Goal: Transaction & Acquisition: Subscribe to service/newsletter

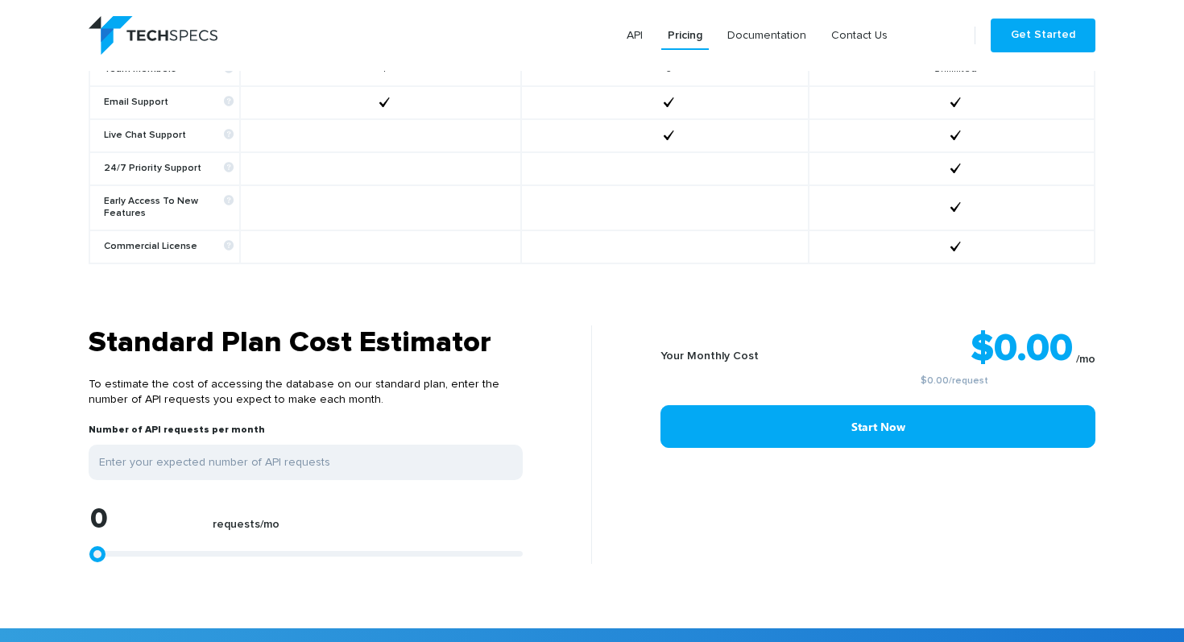
scroll to position [1134, 0]
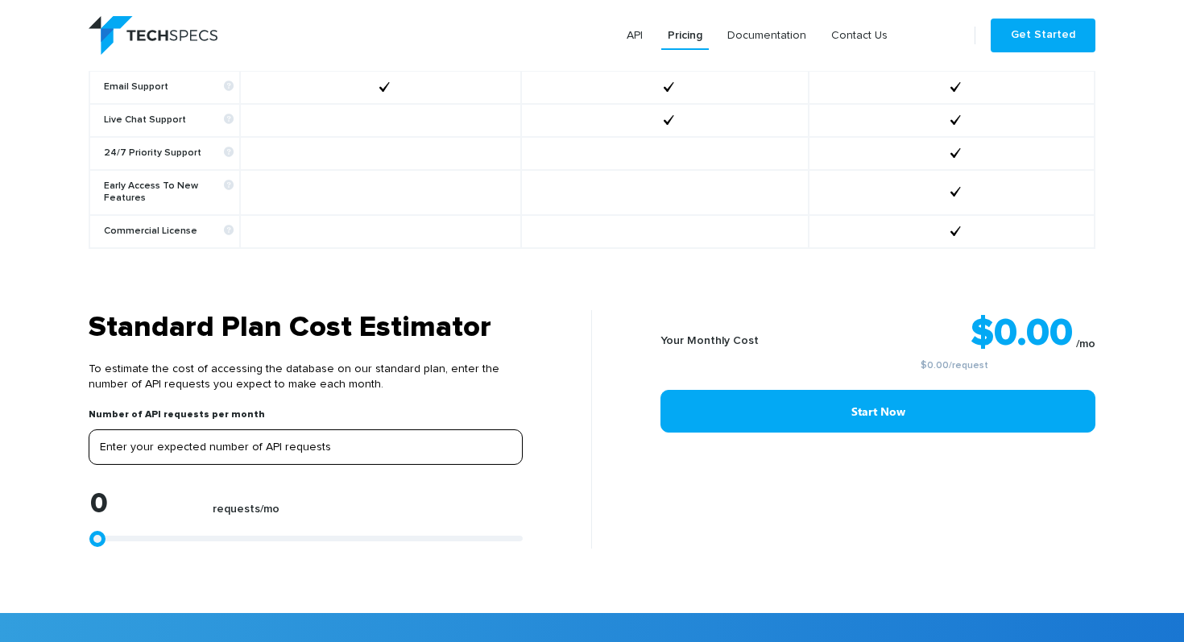
click at [396, 429] on input "tel" at bounding box center [306, 446] width 434 height 35
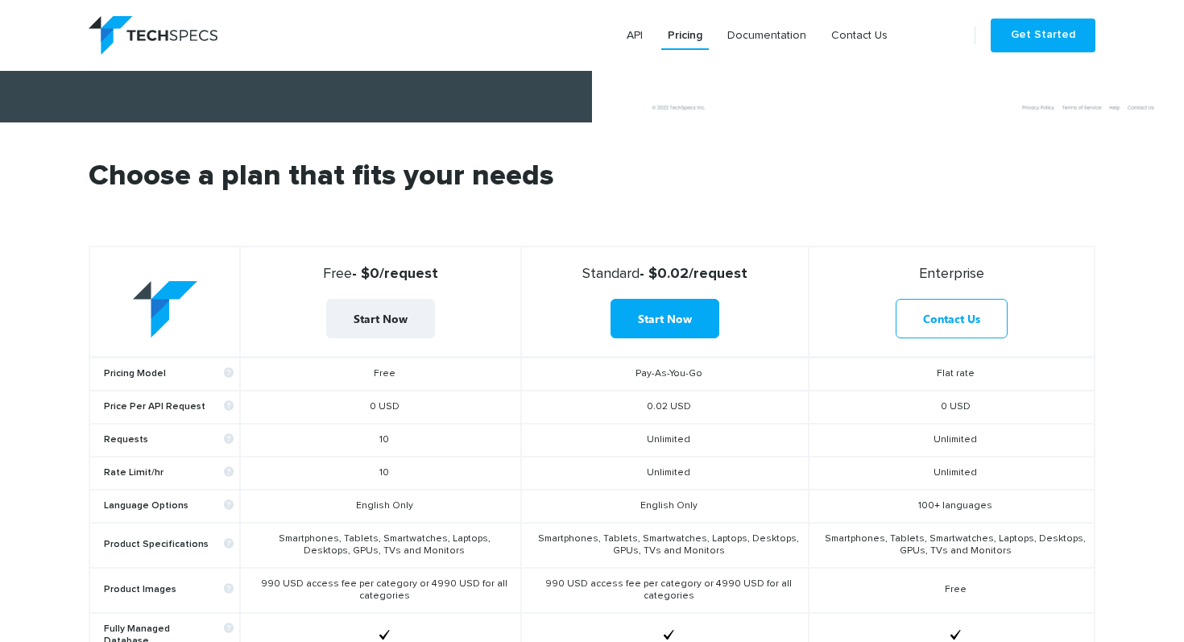
scroll to position [0, 0]
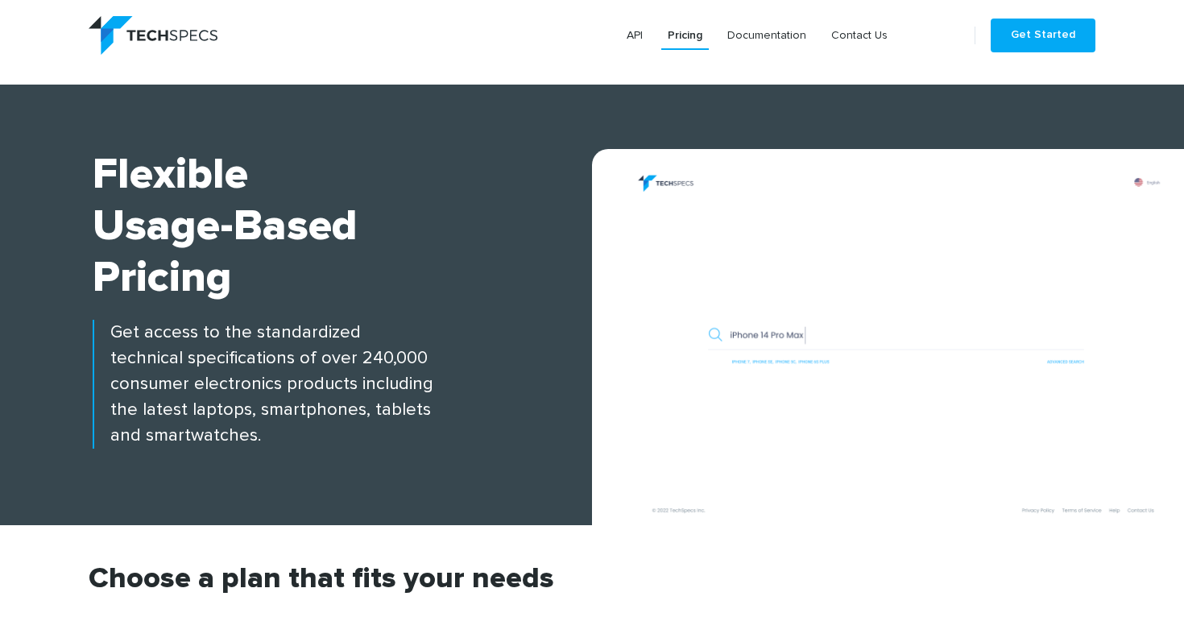
click at [816, 346] on img at bounding box center [896, 345] width 576 height 360
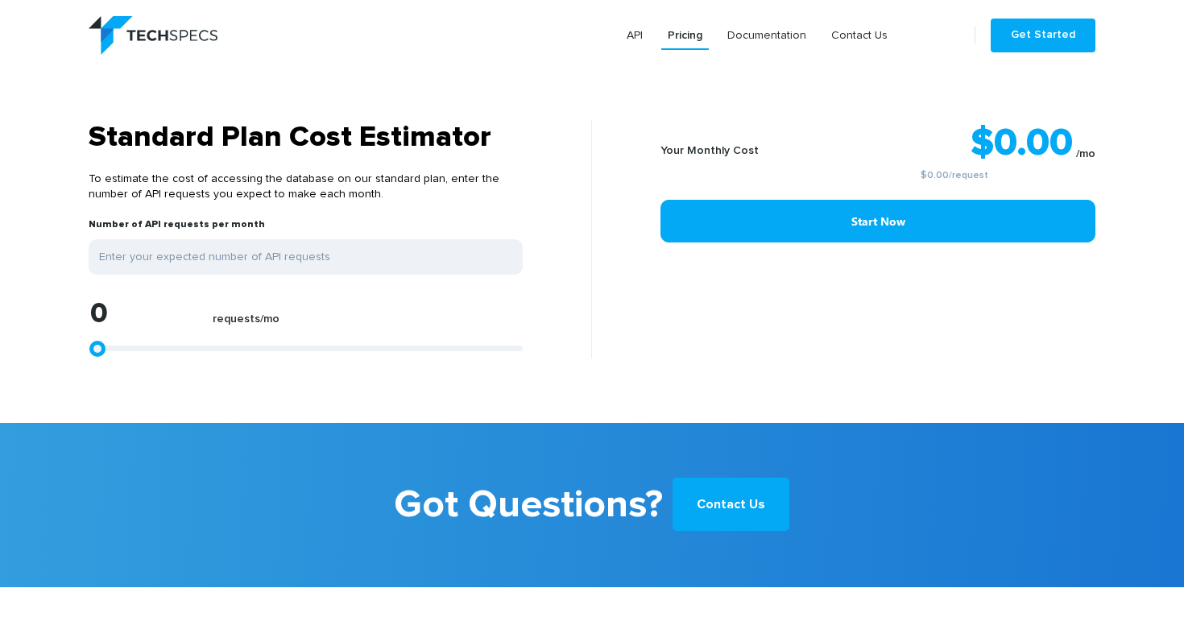
scroll to position [1519, 0]
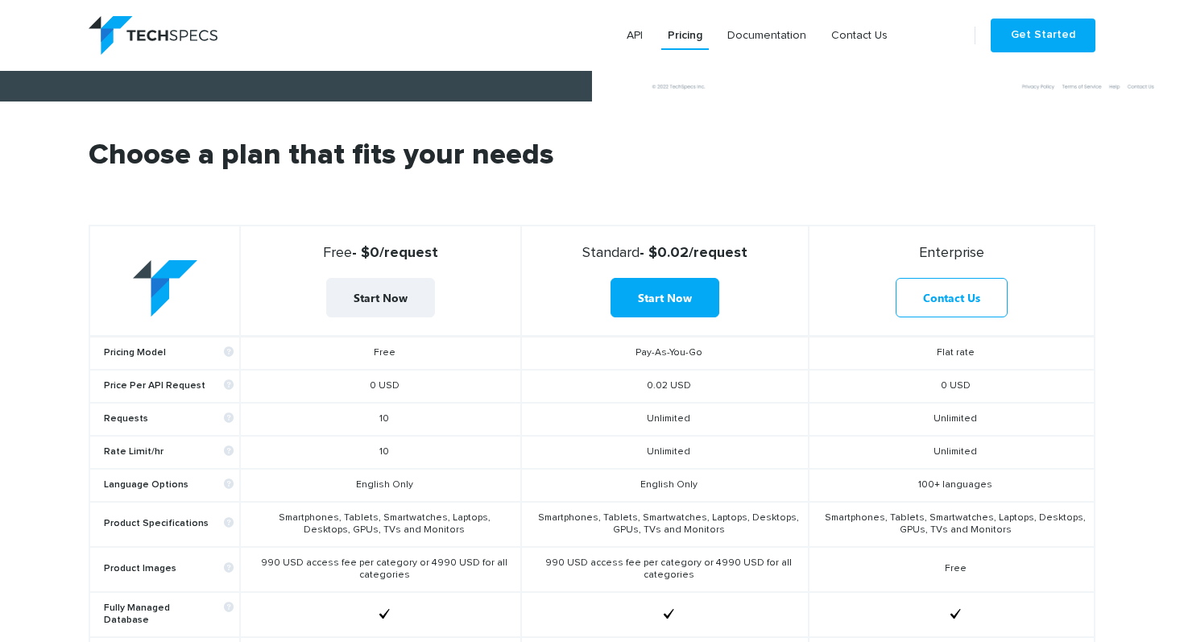
scroll to position [427, 0]
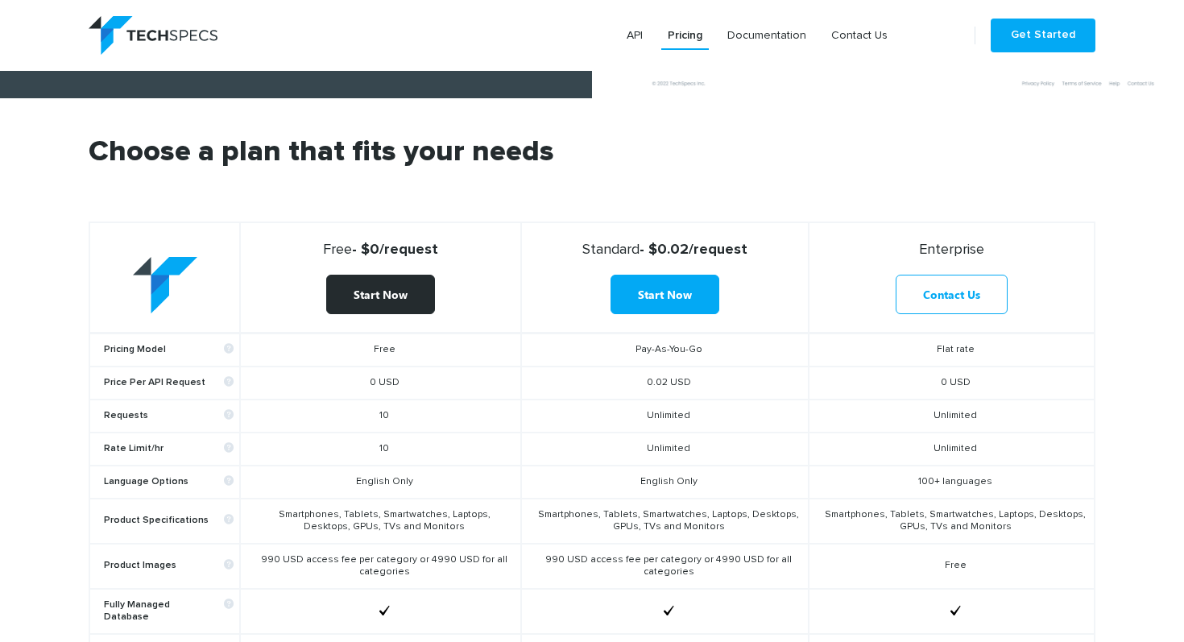
click at [375, 288] on link "Start Now" at bounding box center [380, 294] width 109 height 39
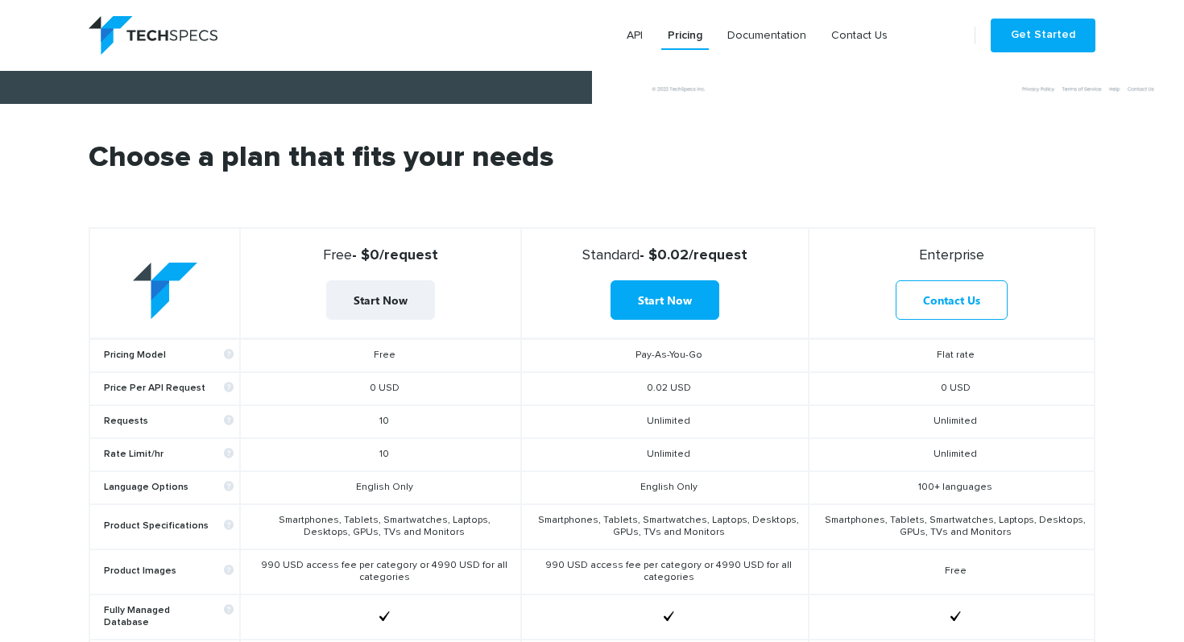
scroll to position [433, 0]
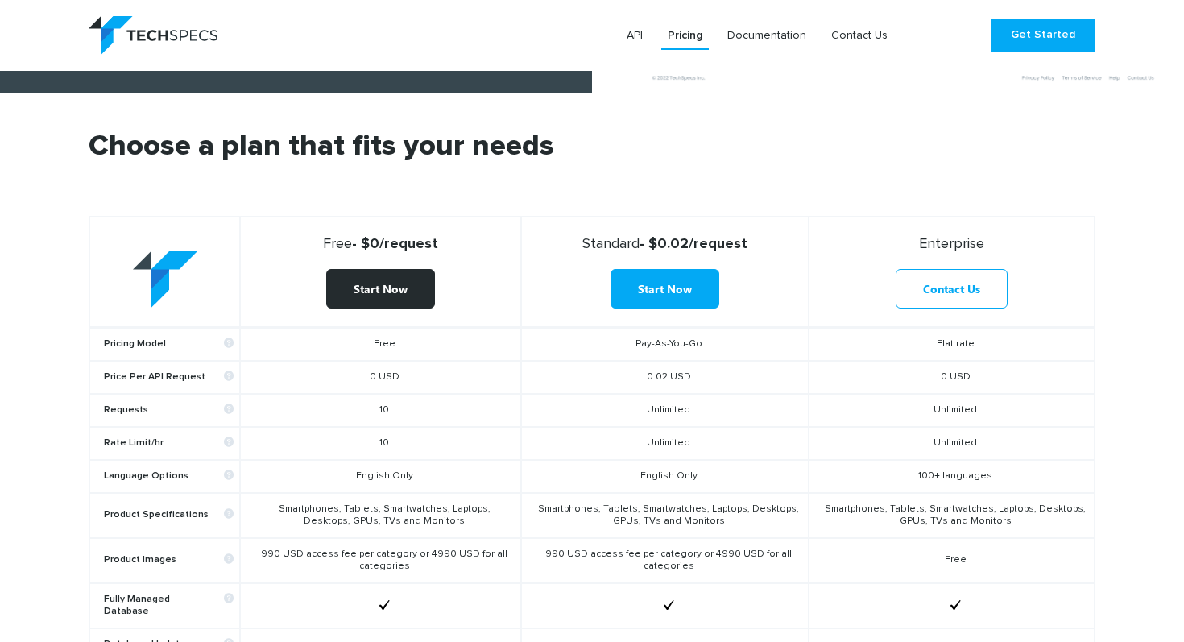
click at [408, 288] on link "Start Now" at bounding box center [380, 288] width 109 height 39
